Goal: Contribute content: Add original content to the website for others to see

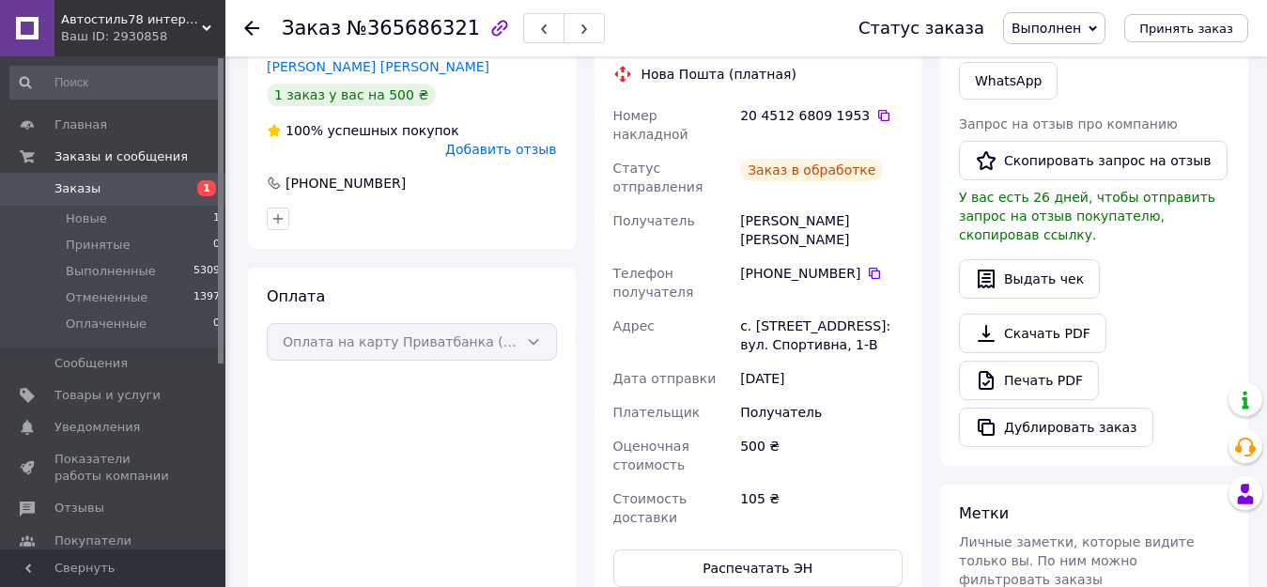
scroll to position [402, 0]
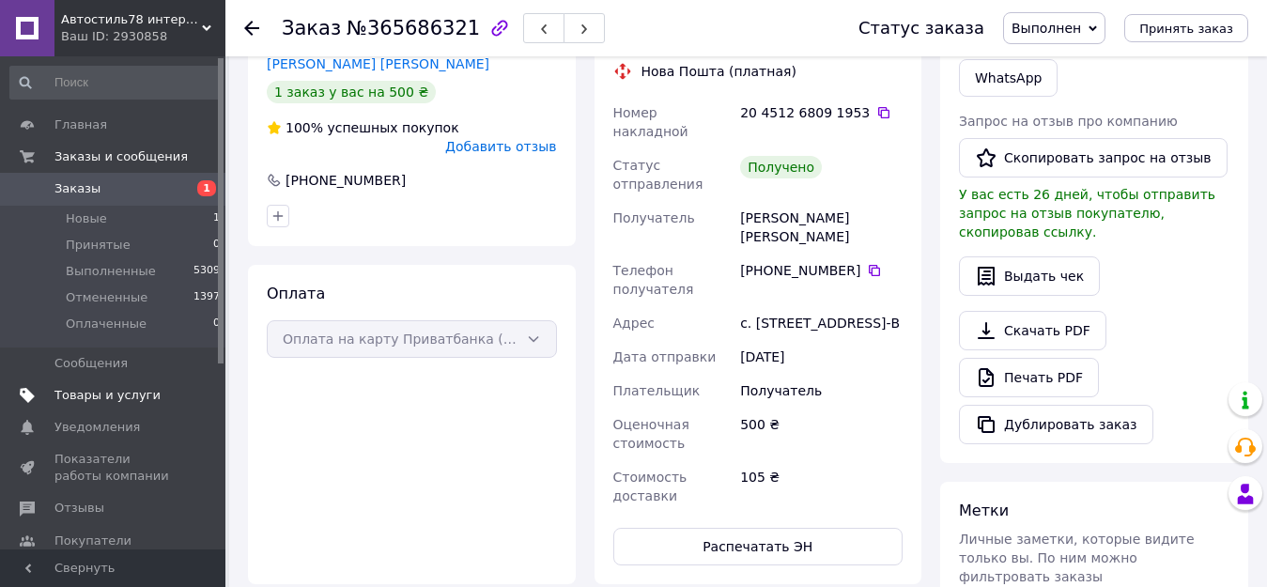
click at [125, 385] on link "Товары и услуги" at bounding box center [115, 395] width 231 height 32
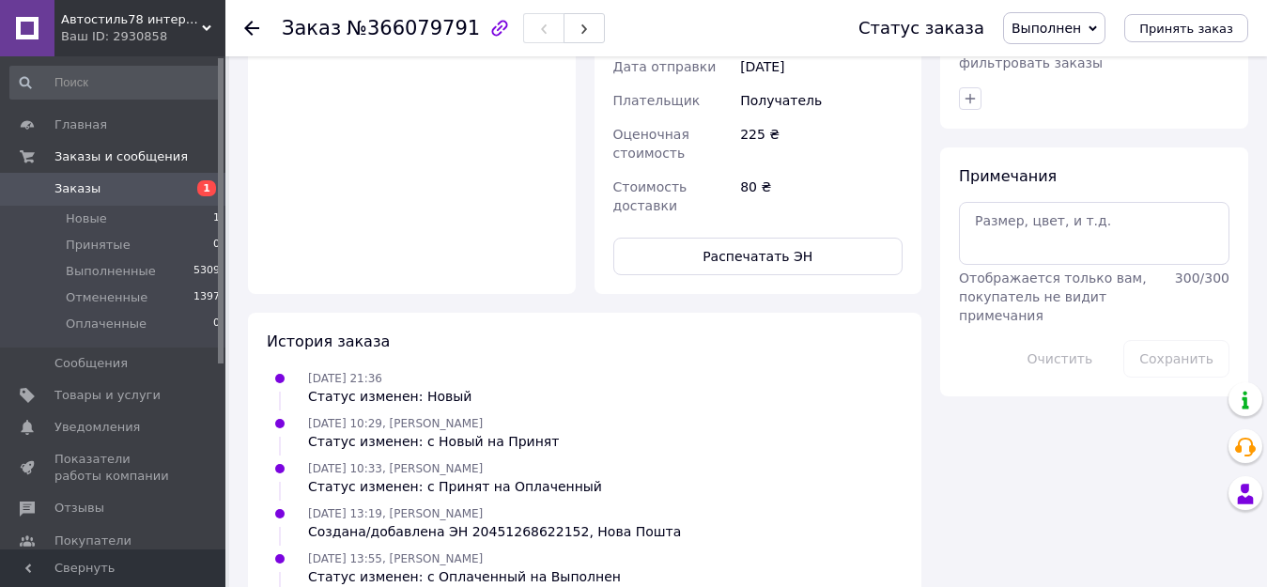
scroll to position [926, 0]
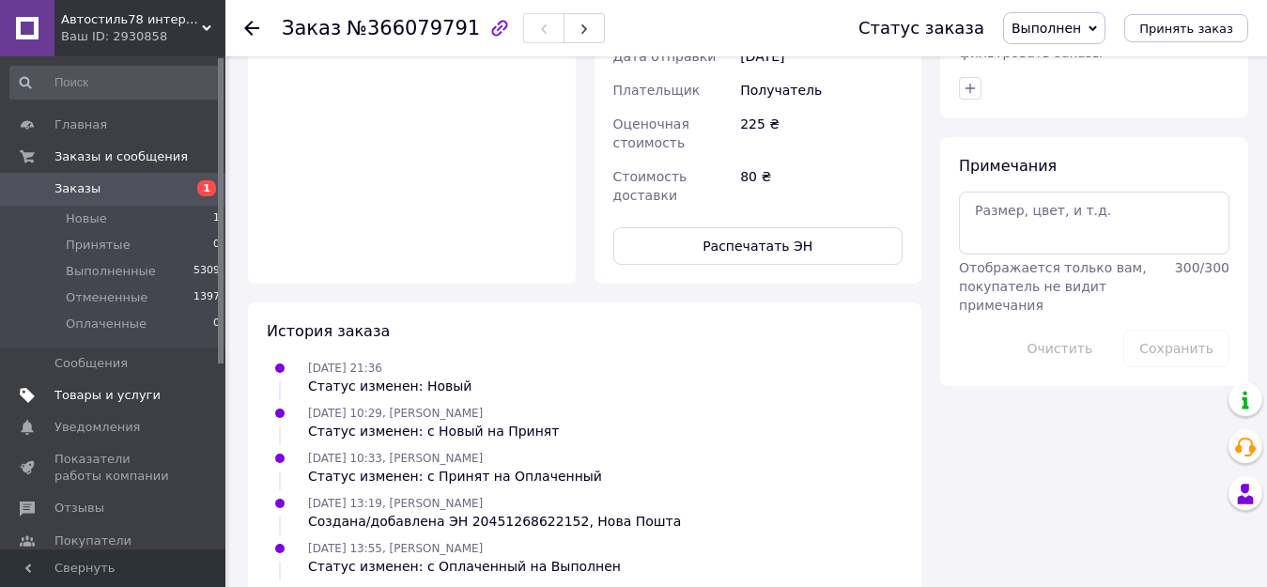
click at [71, 390] on span "Товары и услуги" at bounding box center [107, 395] width 106 height 17
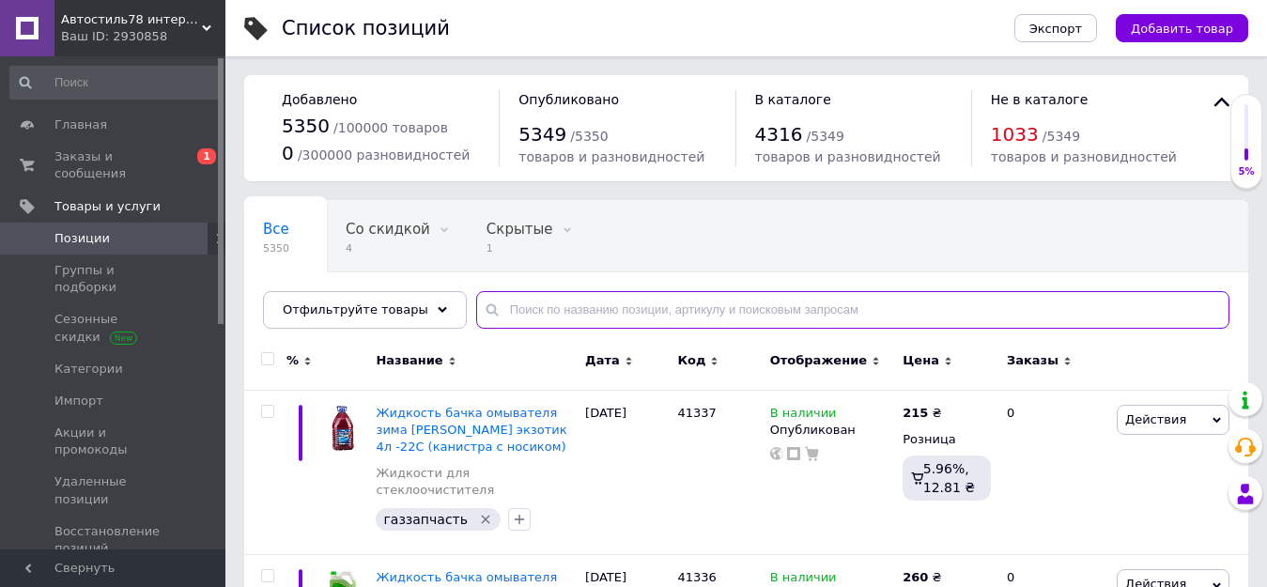
paste input "20803"
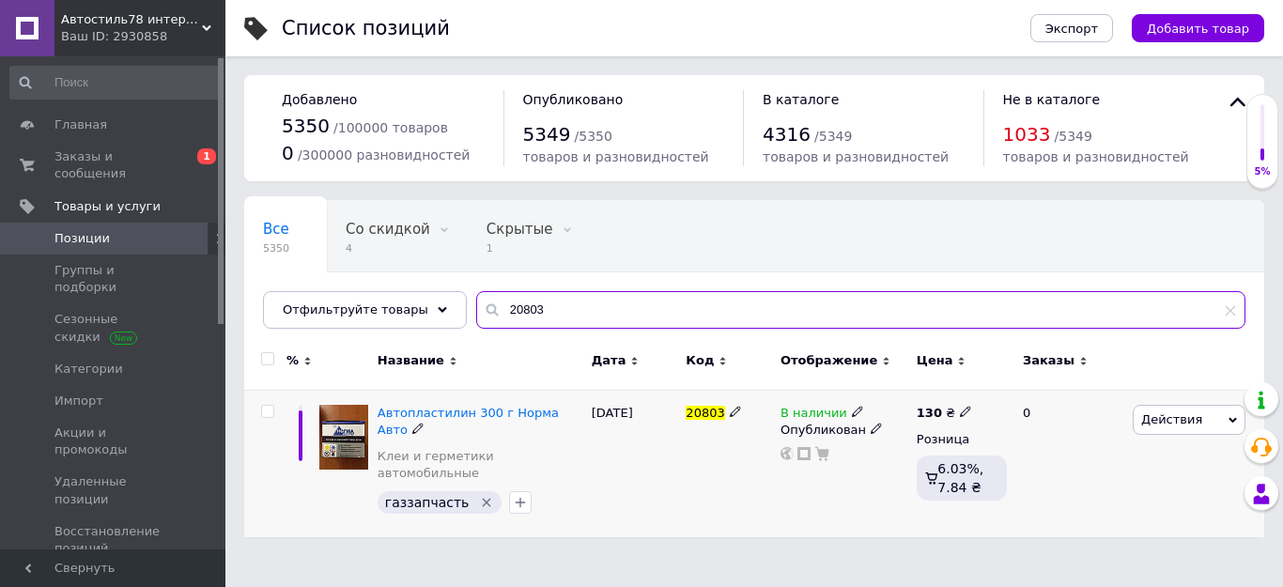
type input "20803"
click at [939, 408] on div "130 ₴" at bounding box center [944, 413] width 55 height 17
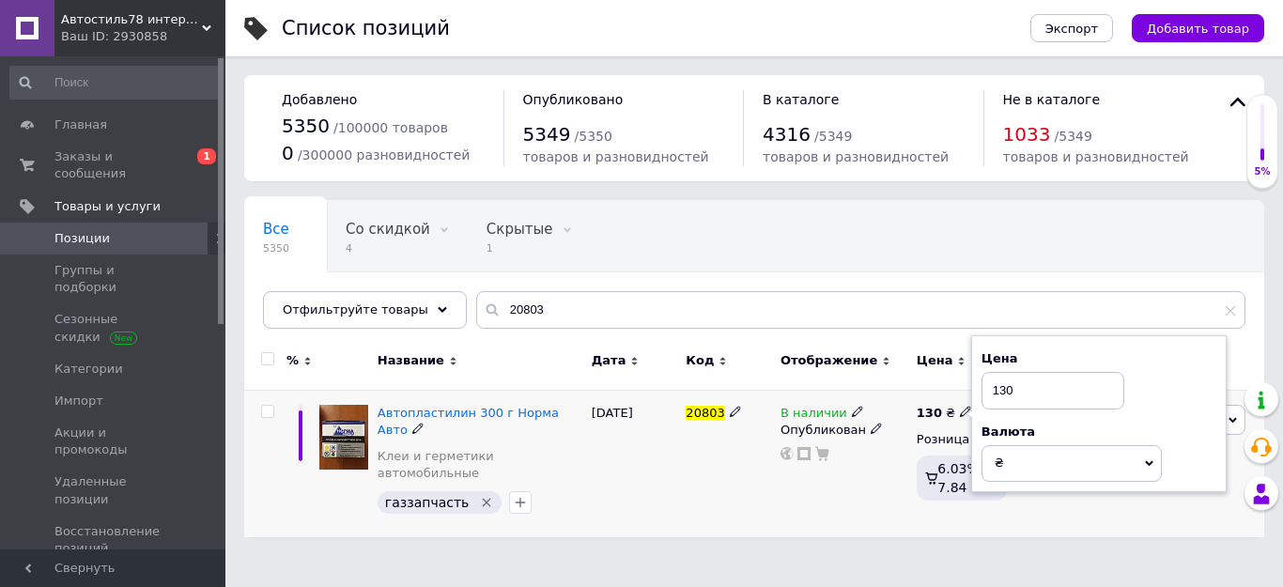
click at [1070, 390] on input "130" at bounding box center [1053, 391] width 143 height 38
type input "135"
click at [550, 419] on span "Автопластилин 300 г Норма Авто" at bounding box center [468, 421] width 181 height 31
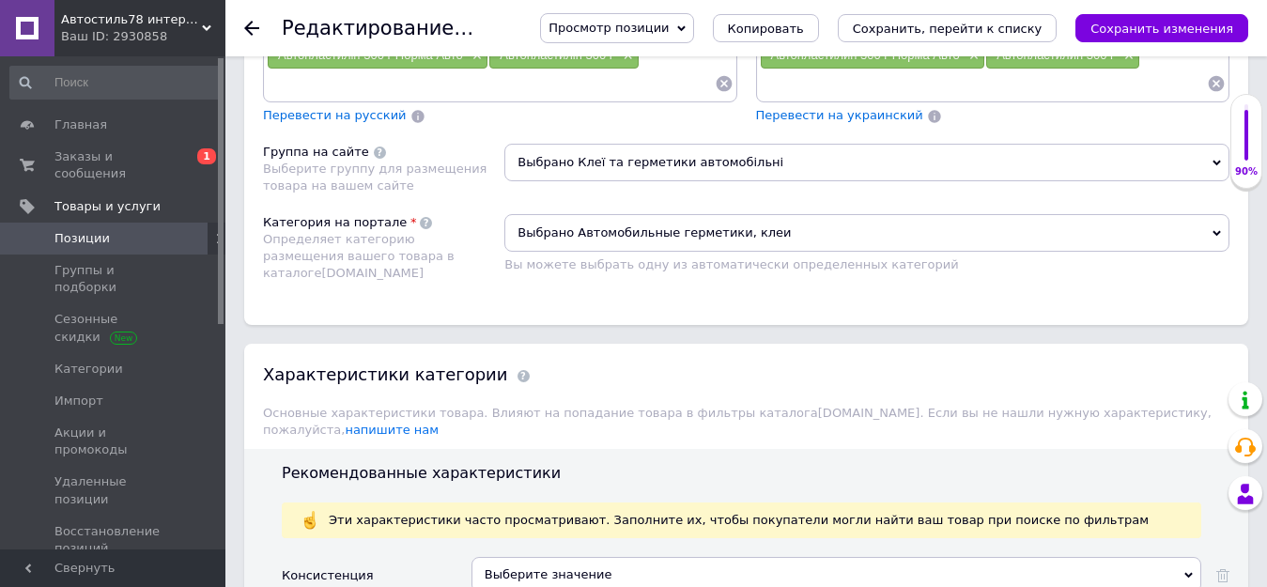
scroll to position [1597, 0]
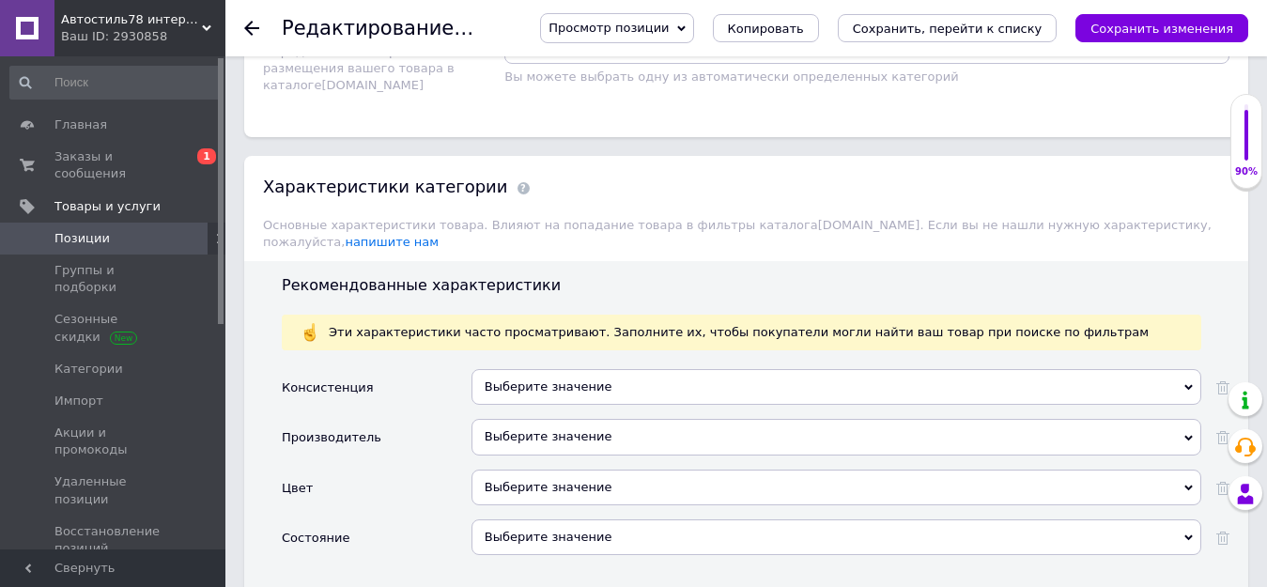
click at [504, 519] on div "Выберите значение" at bounding box center [837, 537] width 730 height 36
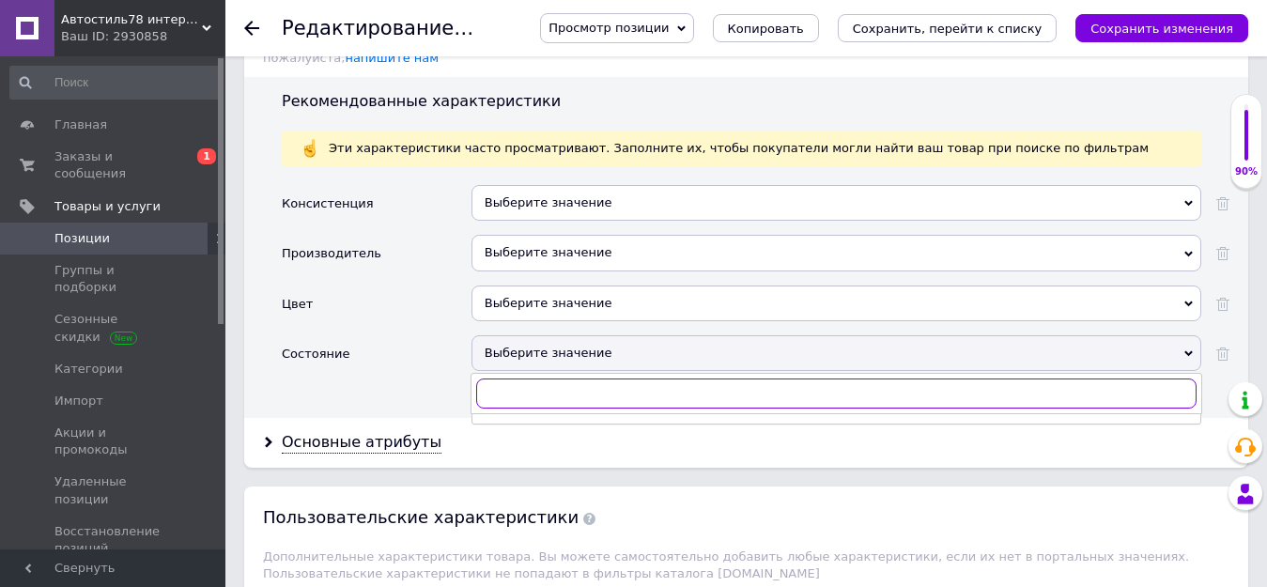
scroll to position [1785, 0]
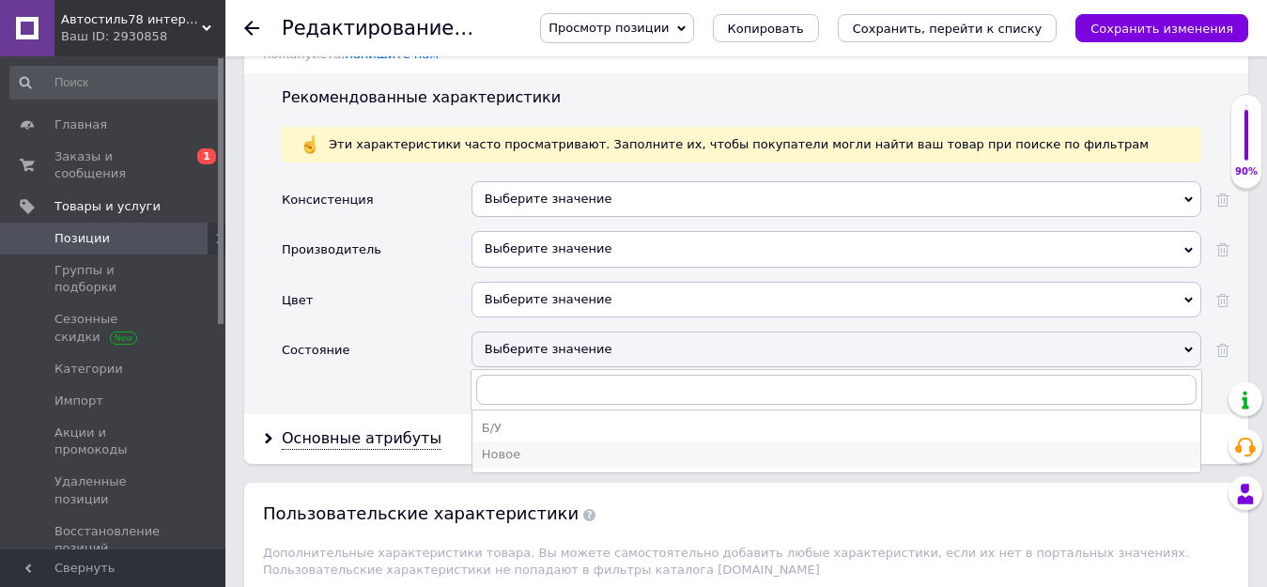
click at [514, 446] on div "Новое" at bounding box center [836, 454] width 709 height 17
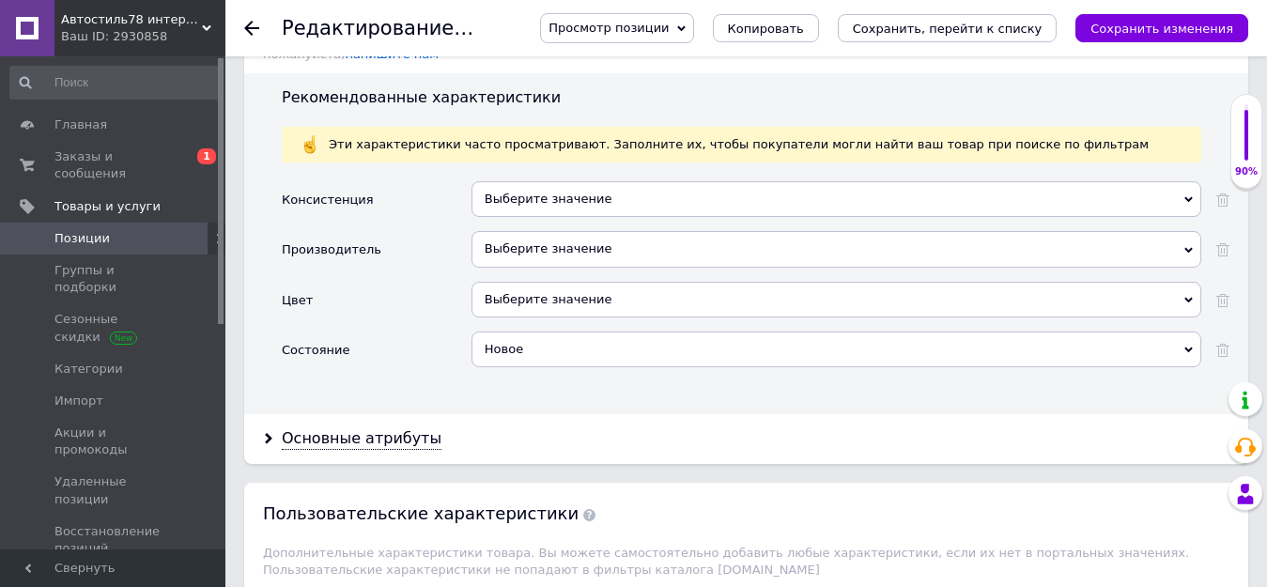
click at [519, 282] on div "Выберите значение" at bounding box center [837, 300] width 730 height 36
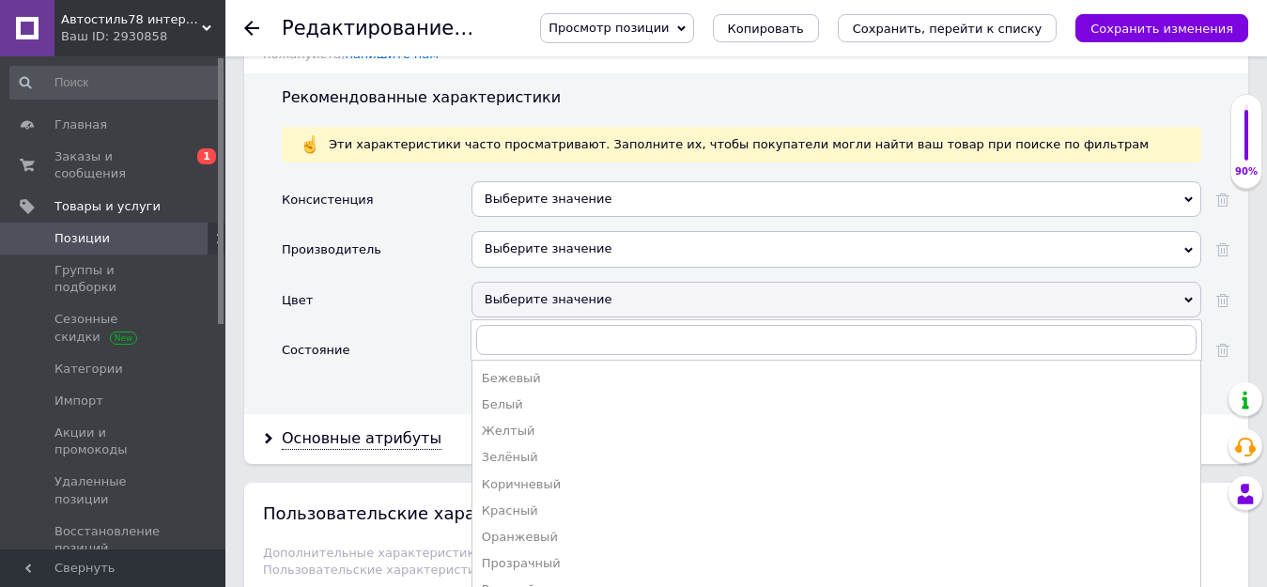
click at [519, 282] on div "Выберите значение" at bounding box center [837, 300] width 730 height 36
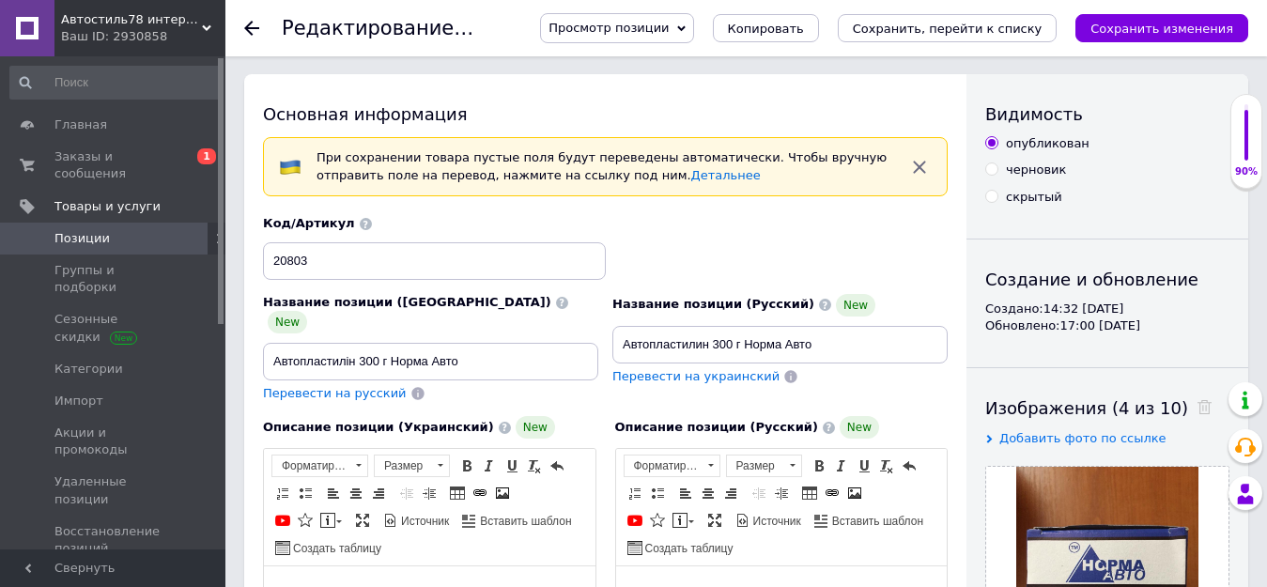
scroll to position [0, 0]
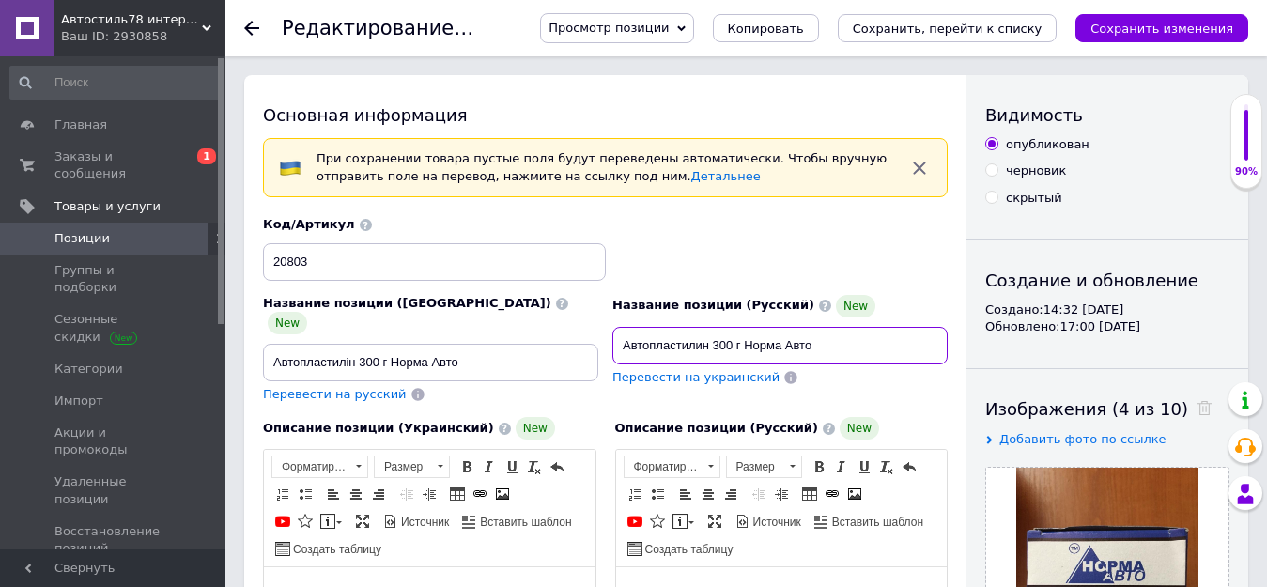
drag, startPoint x: 745, startPoint y: 343, endPoint x: 820, endPoint y: 337, distance: 75.4
click at [820, 337] on input "Автопластилин 300 г Норма Авто" at bounding box center [779, 346] width 335 height 38
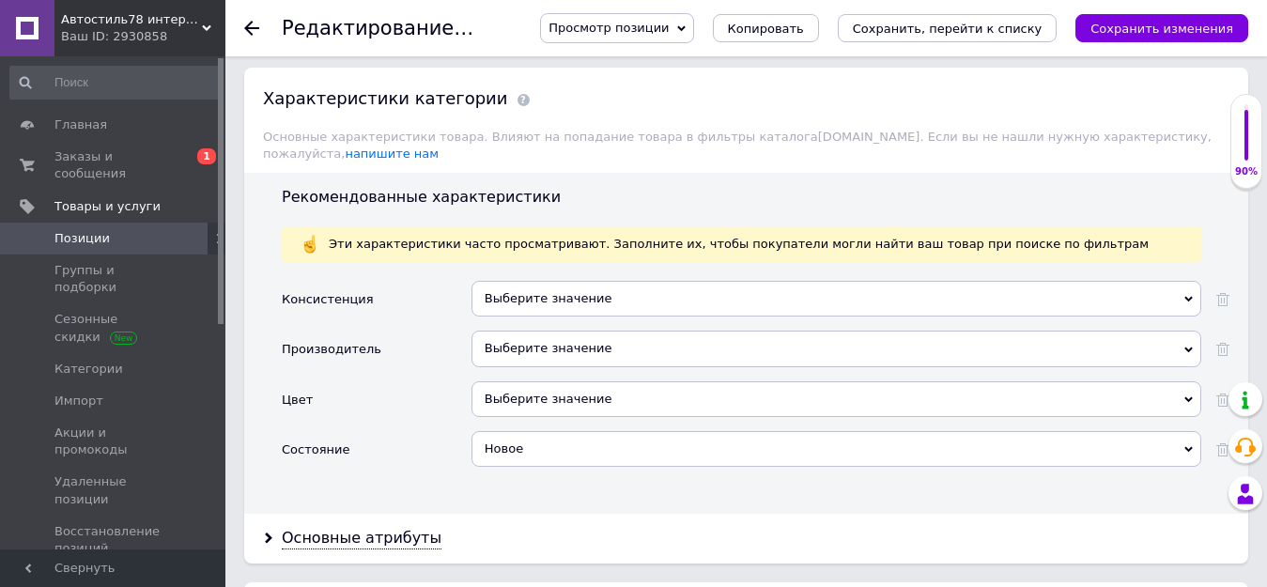
scroll to position [1785, 0]
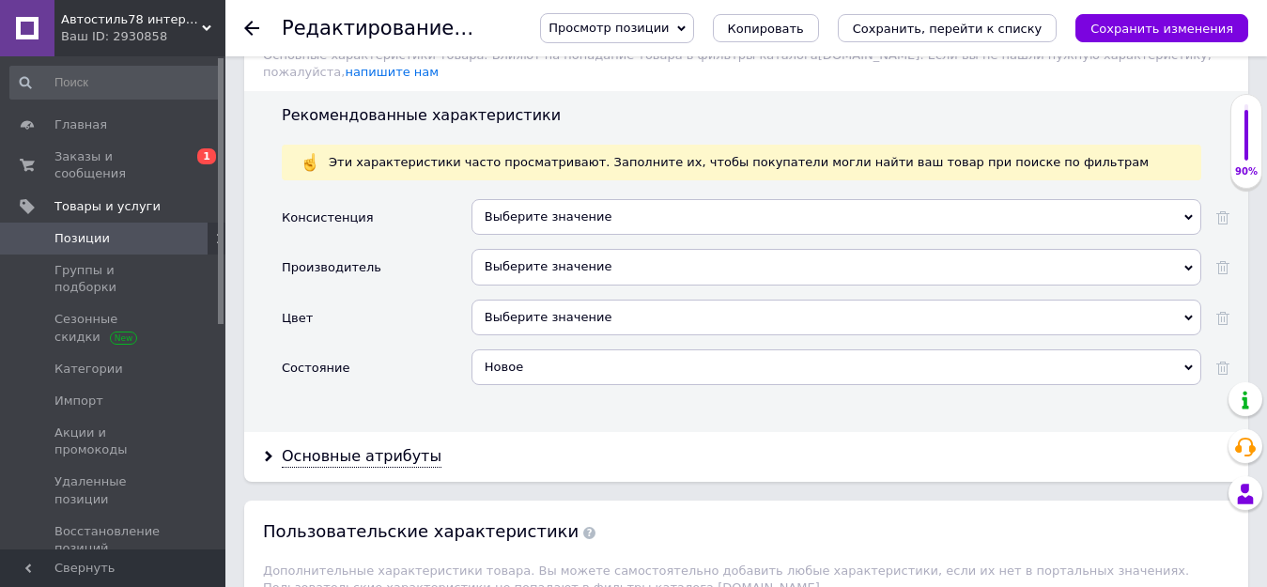
click at [518, 249] on div "Выберите значение" at bounding box center [837, 267] width 730 height 36
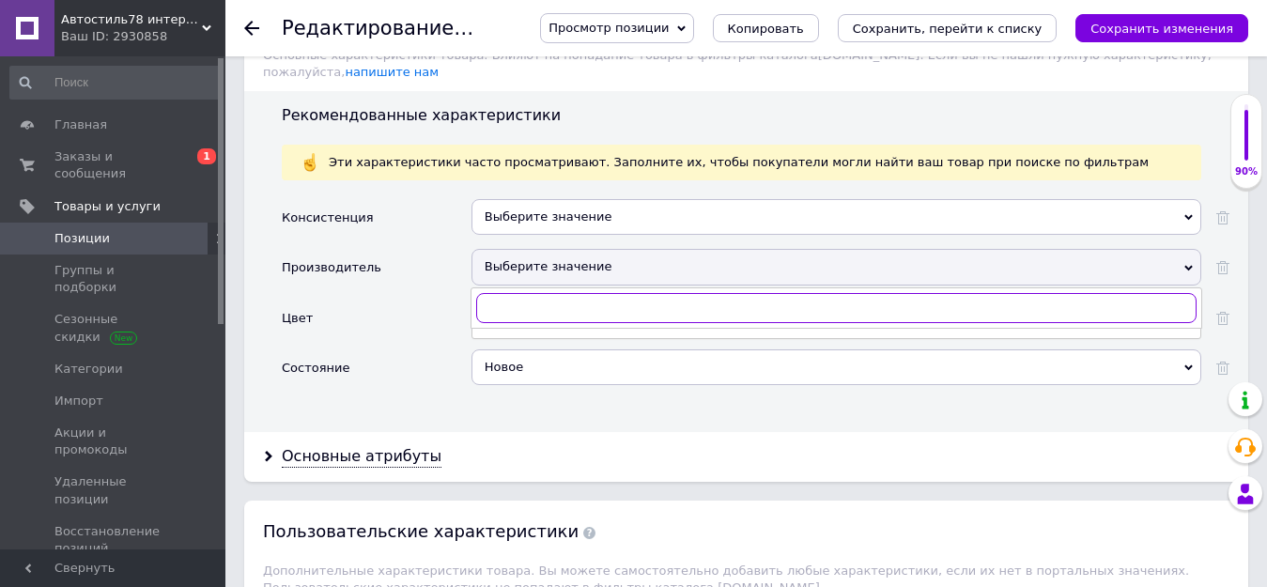
paste input "Bitgum"
type input "Bitgum"
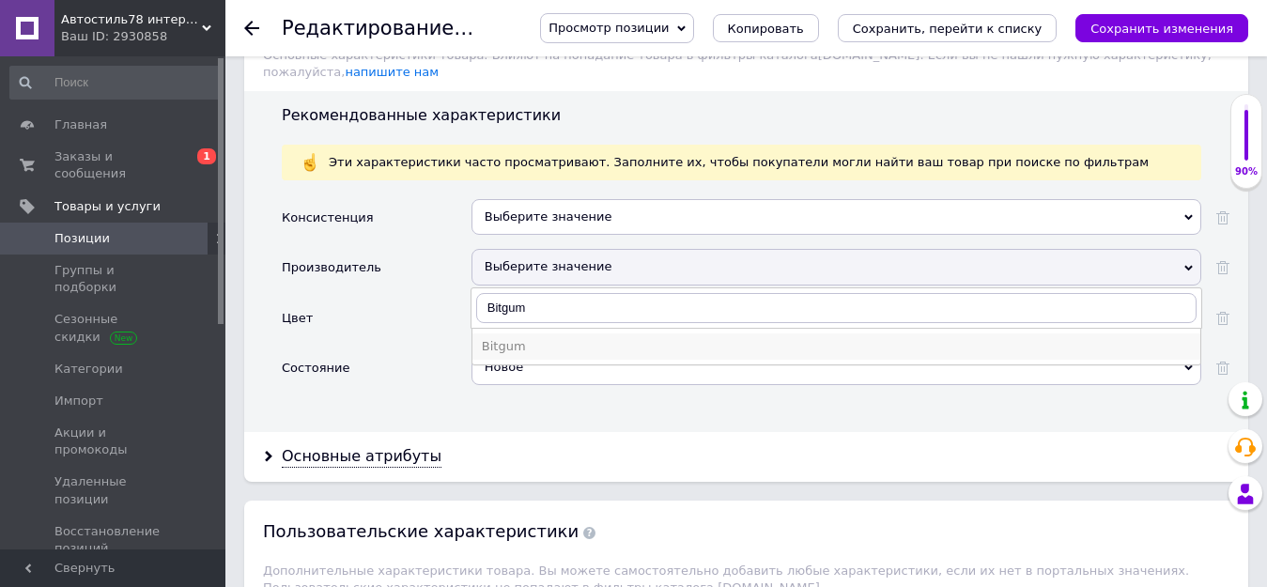
click at [518, 338] on div "Bitgum" at bounding box center [836, 346] width 709 height 17
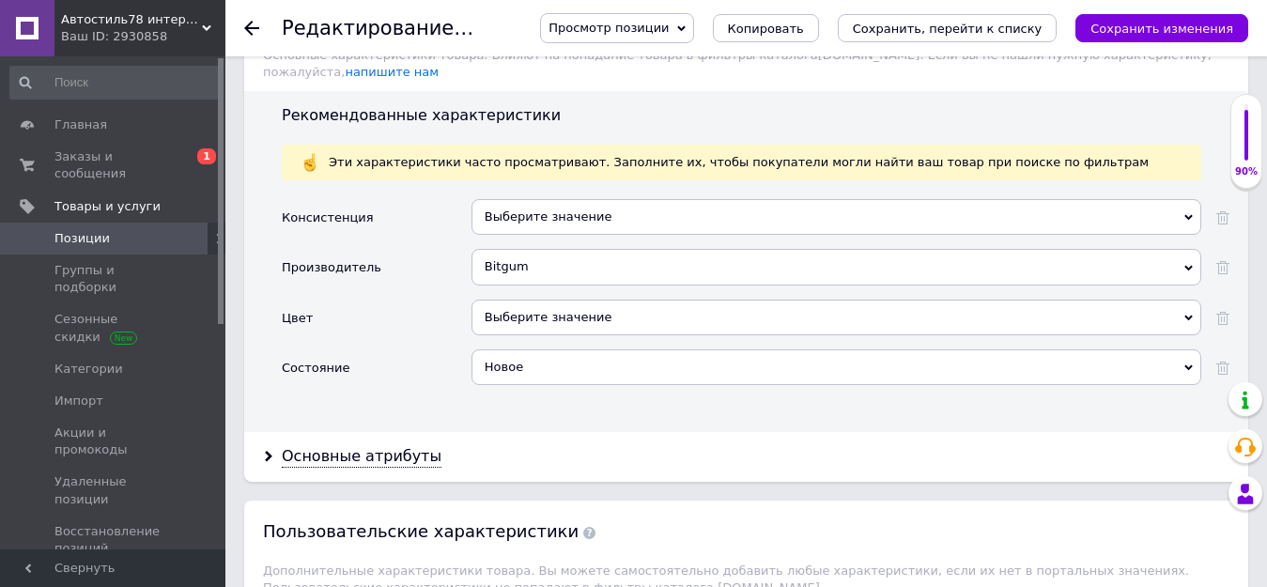
click at [541, 199] on div "Выберите значение" at bounding box center [837, 217] width 730 height 36
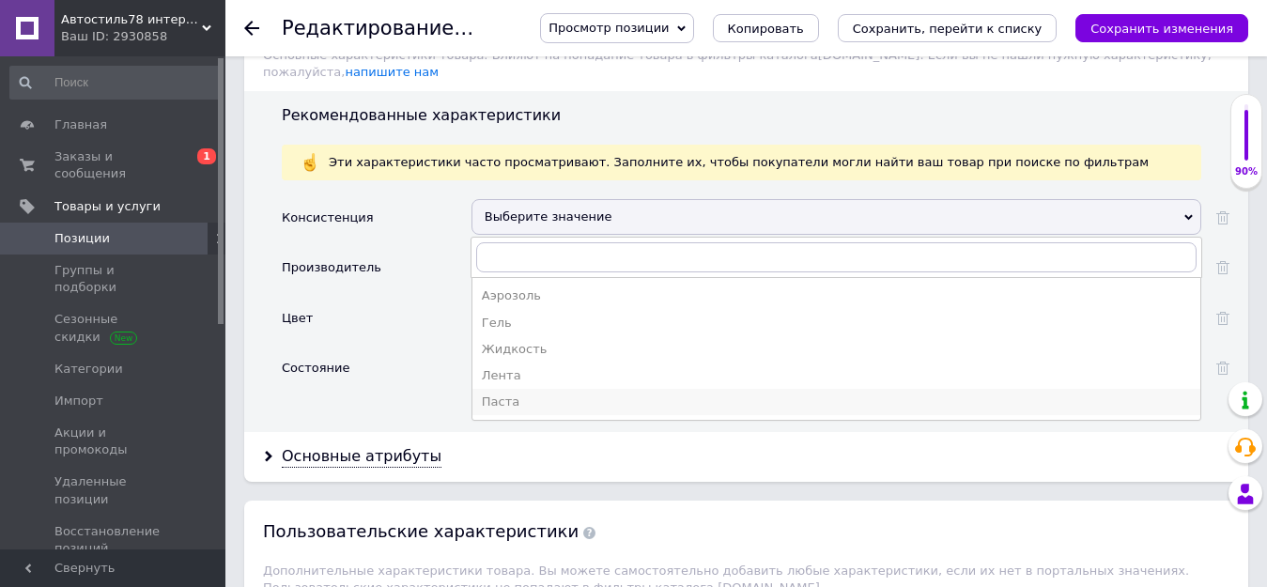
click at [494, 394] on div "Паста" at bounding box center [836, 402] width 709 height 17
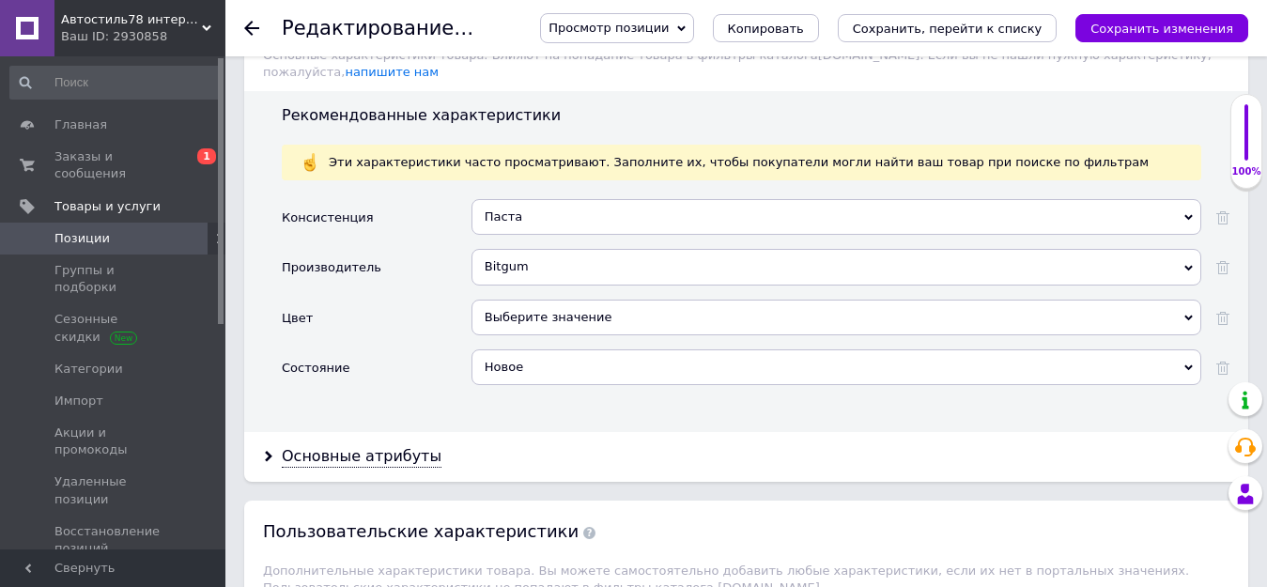
click at [921, 14] on button "Сохранить, перейти к списку" at bounding box center [948, 28] width 220 height 28
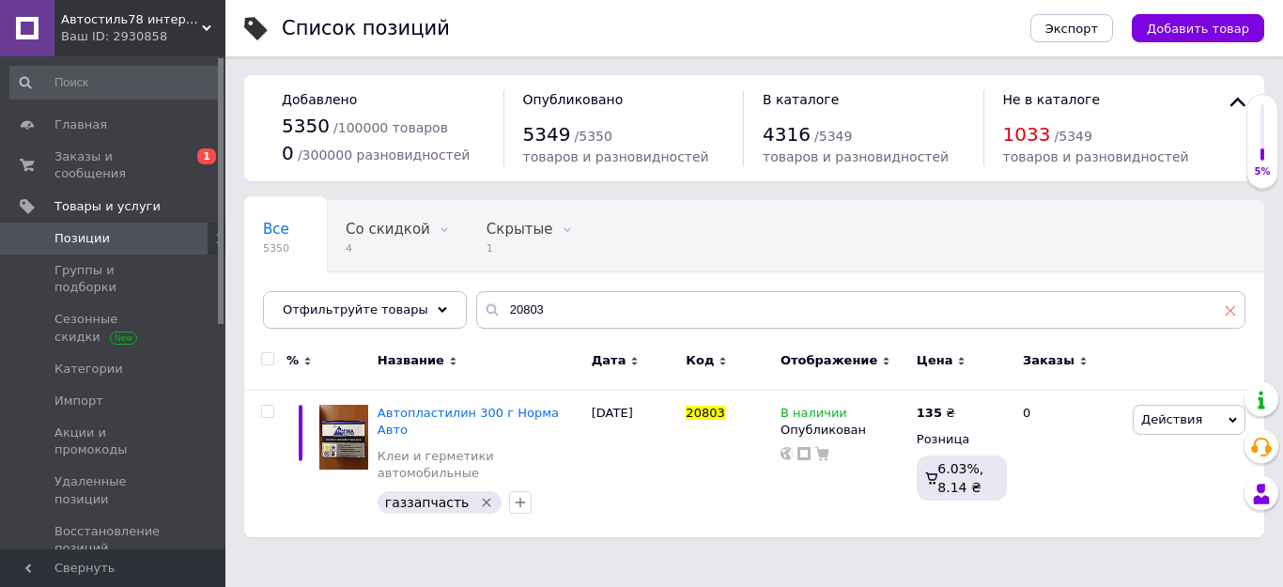
click at [1229, 310] on use at bounding box center [1231, 310] width 10 height 10
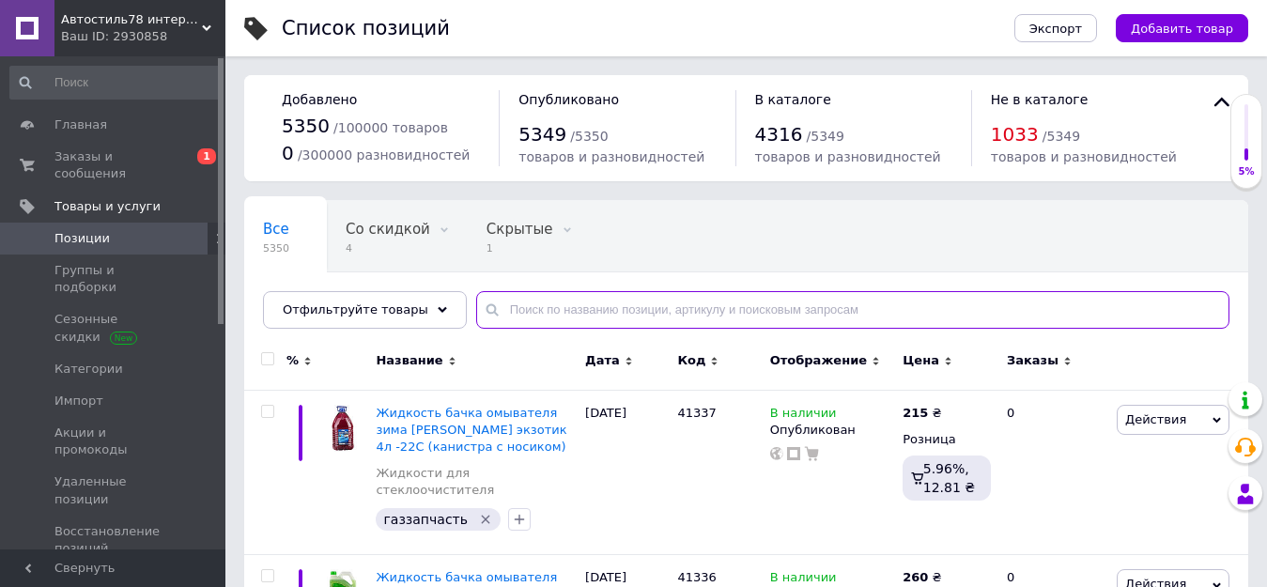
paste input "Ущільнювач двере"
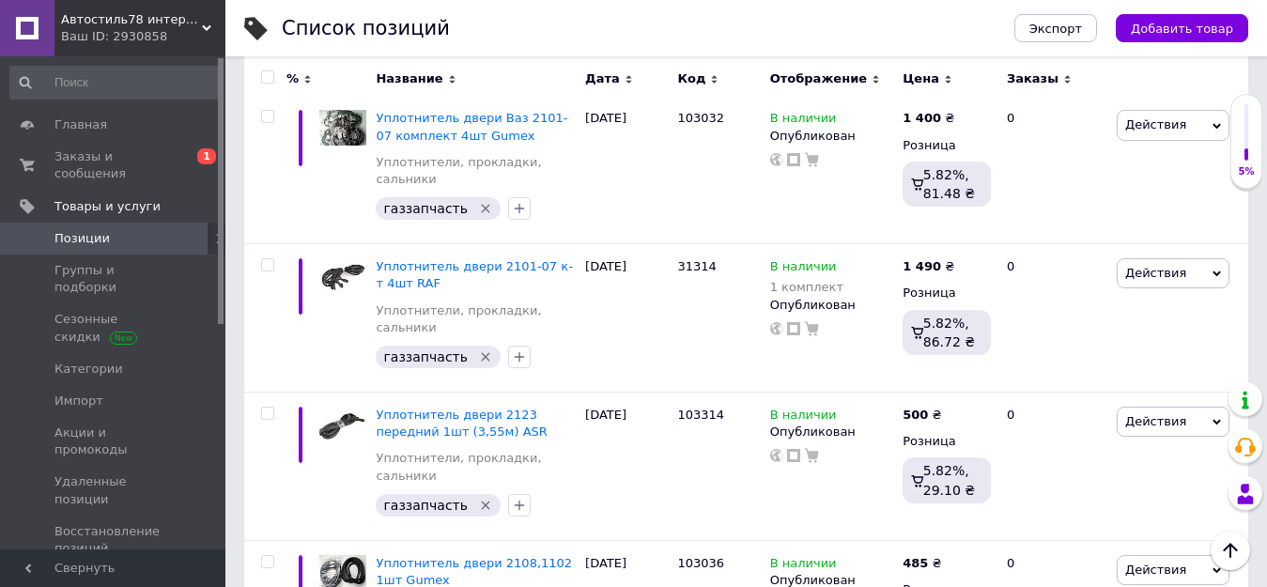
scroll to position [8248, 0]
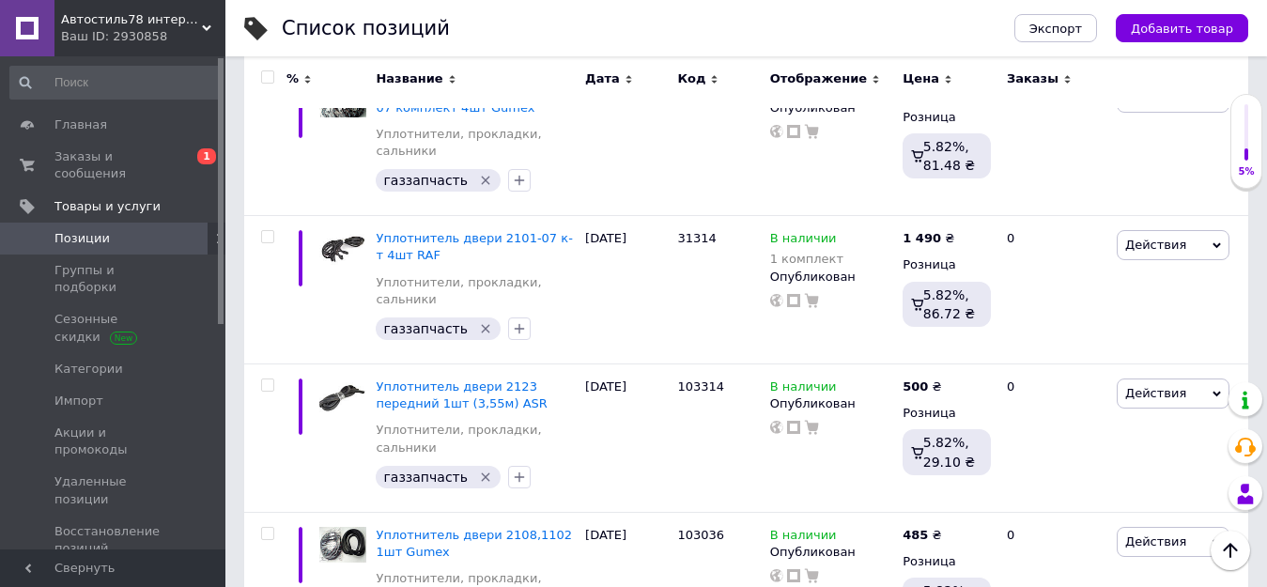
type input "Ущільнювач двере"
copy span "96304073"
